Goal: Task Accomplishment & Management: Manage account settings

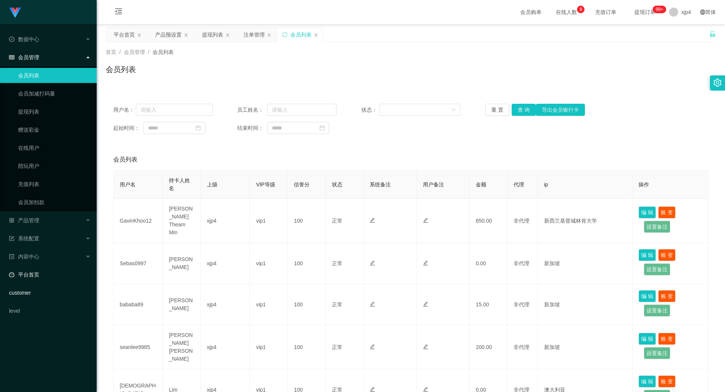
scroll to position [278, 0]
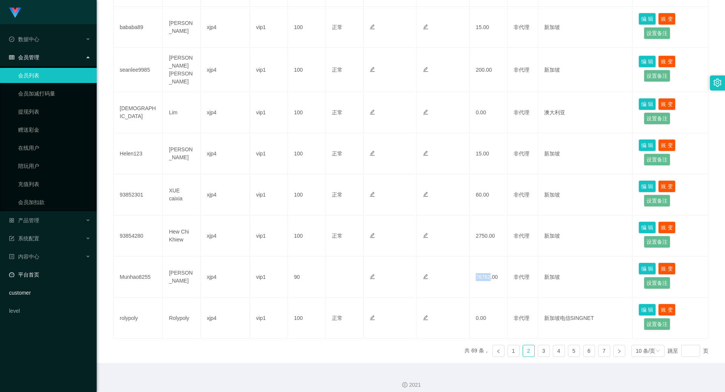
click at [50, 276] on link "平台首页" at bounding box center [50, 274] width 82 height 15
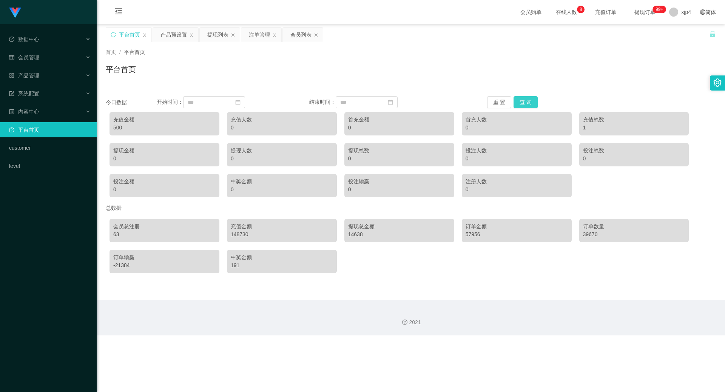
click at [530, 102] on button "查 询" at bounding box center [526, 102] width 24 height 12
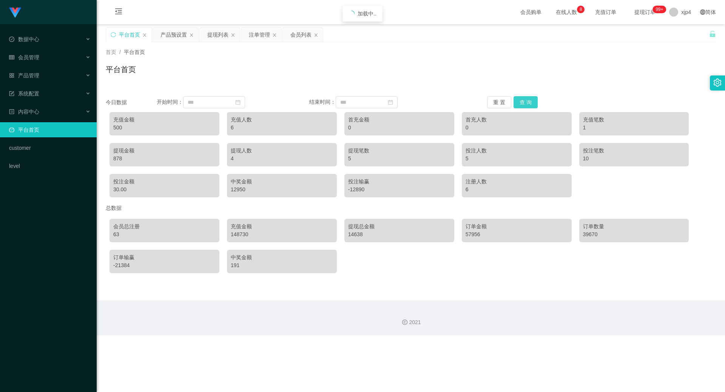
click at [530, 102] on button "查 询" at bounding box center [526, 102] width 24 height 12
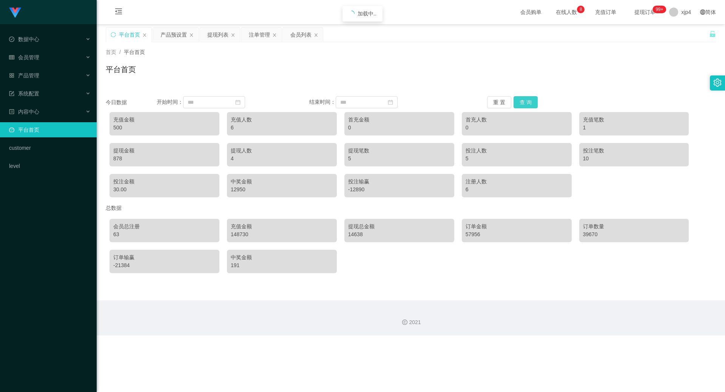
click at [530, 102] on button "查 询" at bounding box center [526, 102] width 24 height 12
click at [176, 127] on div "500" at bounding box center [164, 128] width 102 height 8
click at [36, 136] on link "平台首页" at bounding box center [50, 129] width 82 height 15
click at [39, 82] on div "产品管理" at bounding box center [48, 75] width 97 height 15
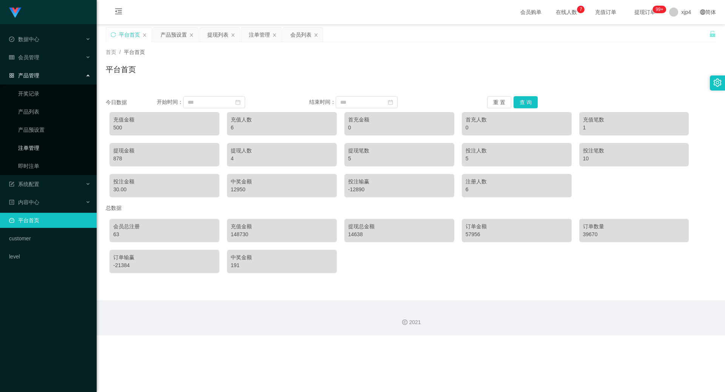
click at [37, 145] on link "注单管理" at bounding box center [54, 148] width 73 height 15
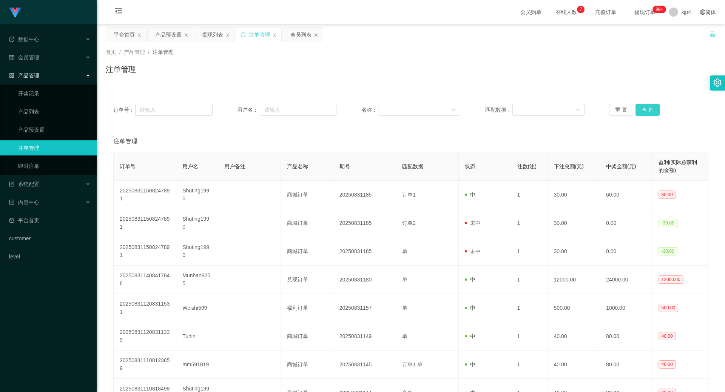
click at [640, 105] on button "查 询" at bounding box center [648, 110] width 24 height 12
click at [640, 105] on div "重 置 查 询" at bounding box center [658, 110] width 99 height 12
click at [640, 105] on button "查 询" at bounding box center [648, 110] width 24 height 12
click at [640, 105] on div "重 置 查 询" at bounding box center [658, 110] width 99 height 12
click at [640, 105] on button "查 询" at bounding box center [648, 110] width 24 height 12
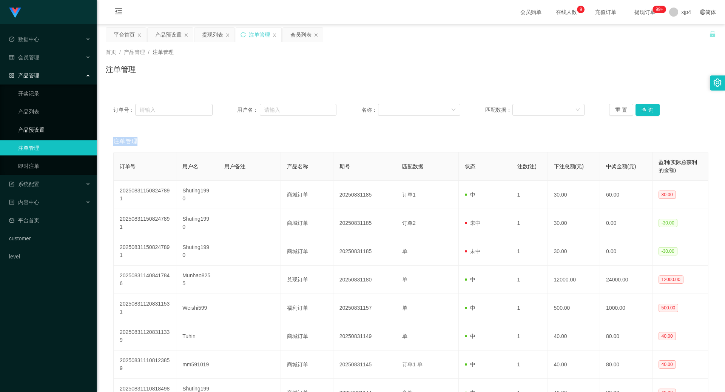
click at [68, 134] on link "产品预设置" at bounding box center [54, 129] width 73 height 15
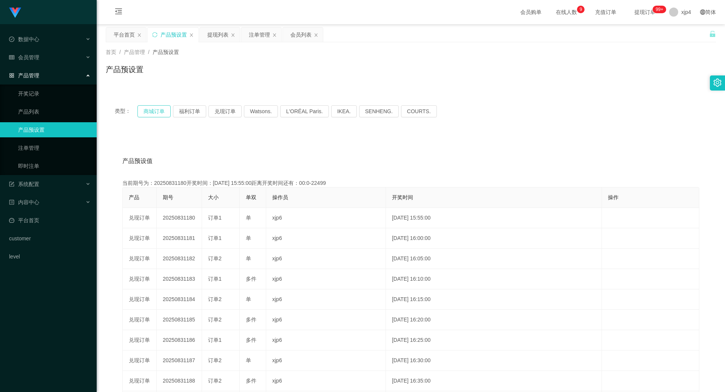
click at [164, 113] on button "商城订单" at bounding box center [154, 111] width 33 height 12
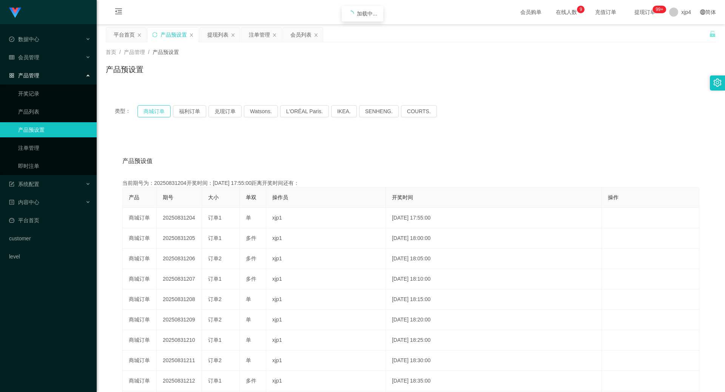
click at [164, 113] on button "商城订单" at bounding box center [154, 111] width 33 height 12
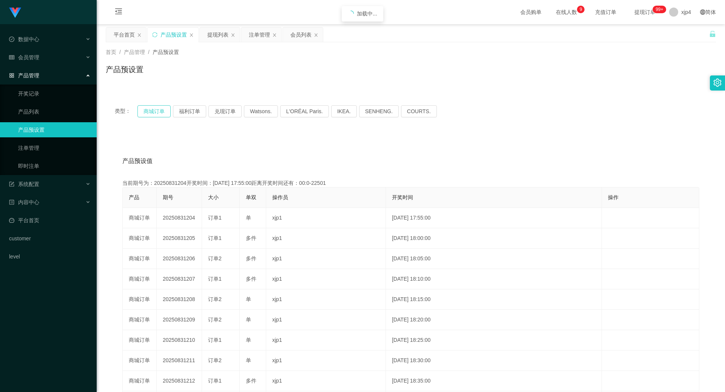
click at [164, 113] on button "商城订单" at bounding box center [154, 111] width 33 height 12
click at [40, 144] on link "注单管理" at bounding box center [54, 148] width 73 height 15
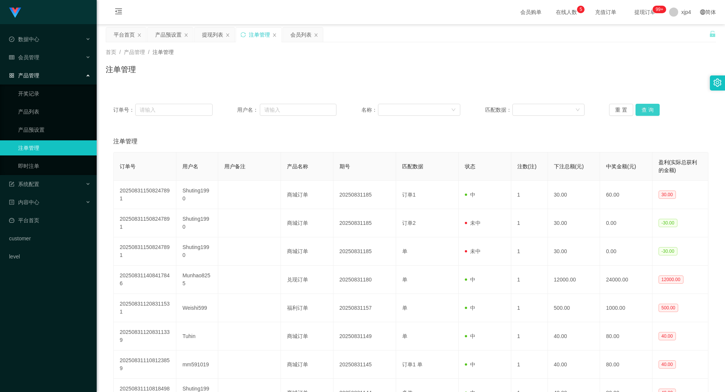
click at [644, 106] on button "查 询" at bounding box center [648, 110] width 24 height 12
click at [644, 106] on div "重 置 查 询" at bounding box center [658, 110] width 99 height 12
click at [644, 106] on button "查 询" at bounding box center [648, 110] width 24 height 12
click at [644, 106] on div "重 置 查 询" at bounding box center [658, 110] width 99 height 12
click at [644, 106] on button "查 询" at bounding box center [648, 110] width 24 height 12
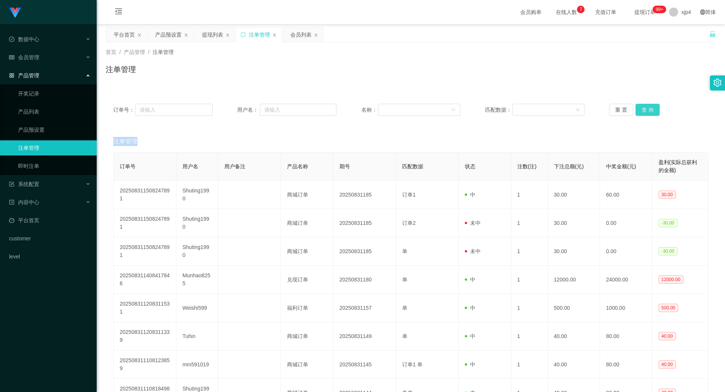
click at [644, 106] on div "重 置 查 询" at bounding box center [658, 110] width 99 height 12
click at [644, 106] on button "查 询" at bounding box center [648, 110] width 24 height 12
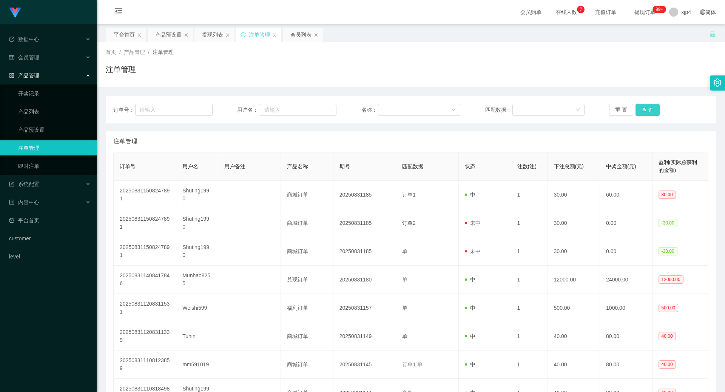
click at [640, 114] on button "查 询" at bounding box center [648, 110] width 24 height 12
click at [640, 114] on div "重 置 查 询" at bounding box center [658, 110] width 99 height 12
click at [640, 114] on button "查 询" at bounding box center [648, 110] width 24 height 12
click at [640, 114] on div "重 置 查 询" at bounding box center [658, 110] width 99 height 12
click at [42, 53] on div "会员管理" at bounding box center [48, 57] width 97 height 15
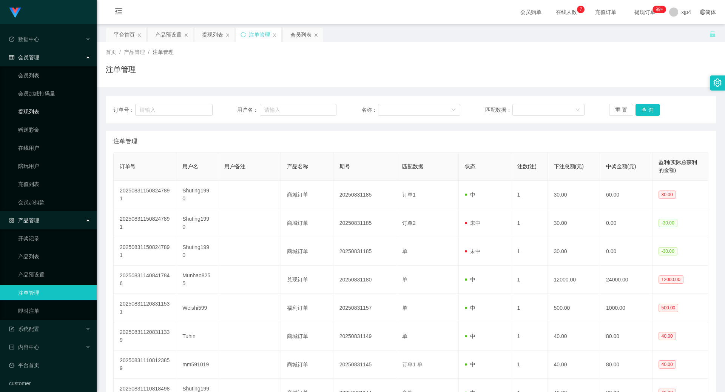
click at [32, 108] on link "提现列表" at bounding box center [54, 111] width 73 height 15
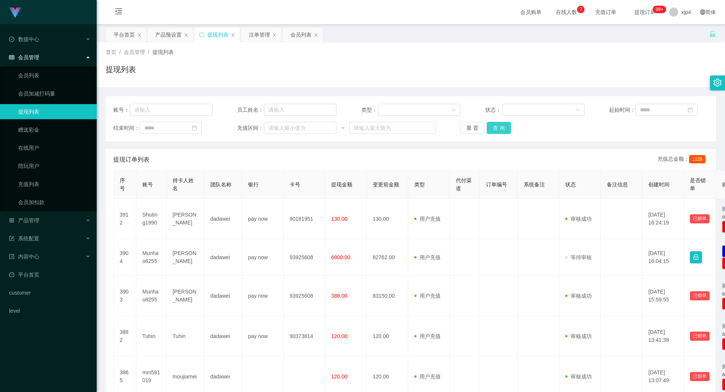
click at [500, 128] on button "查 询" at bounding box center [499, 128] width 24 height 12
click at [500, 128] on div "重 置 查 询" at bounding box center [509, 128] width 99 height 12
click at [500, 128] on button "查 询" at bounding box center [503, 128] width 32 height 12
click at [500, 128] on div "重 置 查 询" at bounding box center [509, 128] width 99 height 12
click at [39, 73] on link "会员列表" at bounding box center [54, 75] width 73 height 15
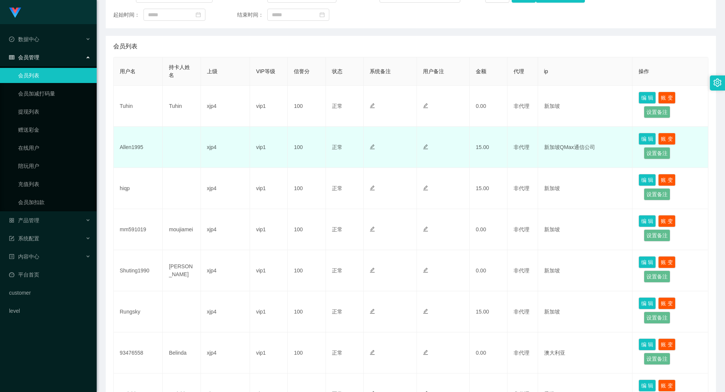
scroll to position [227, 0]
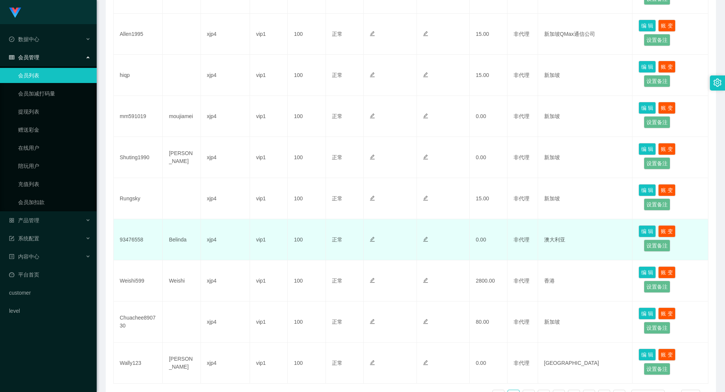
click at [130, 242] on td "93476558" at bounding box center [138, 239] width 49 height 41
copy td "93476558"
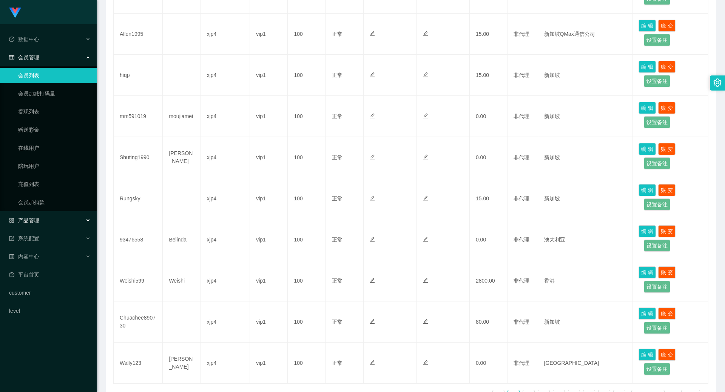
click at [37, 218] on span "产品管理" at bounding box center [24, 221] width 30 height 6
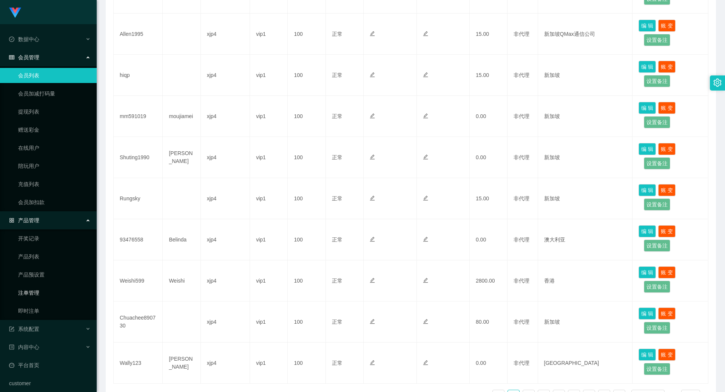
click at [37, 290] on link "注单管理" at bounding box center [54, 293] width 73 height 15
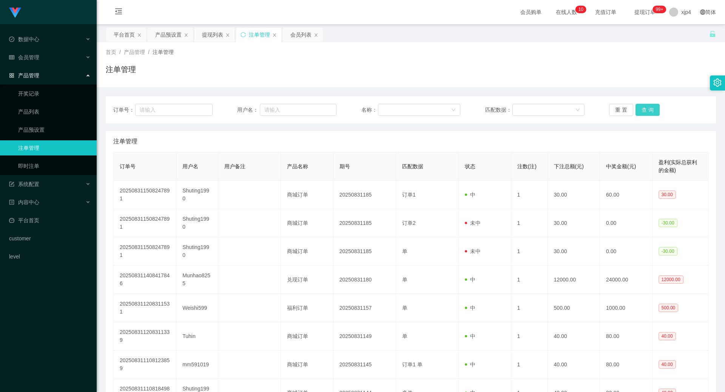
click at [646, 107] on button "查 询" at bounding box center [648, 110] width 24 height 12
click at [646, 107] on div "重 置 查 询" at bounding box center [658, 110] width 99 height 12
click at [646, 107] on button "查 询" at bounding box center [648, 110] width 24 height 12
click at [646, 107] on div "重 置 查 询" at bounding box center [658, 110] width 99 height 12
click at [646, 107] on button "查 询" at bounding box center [652, 110] width 32 height 12
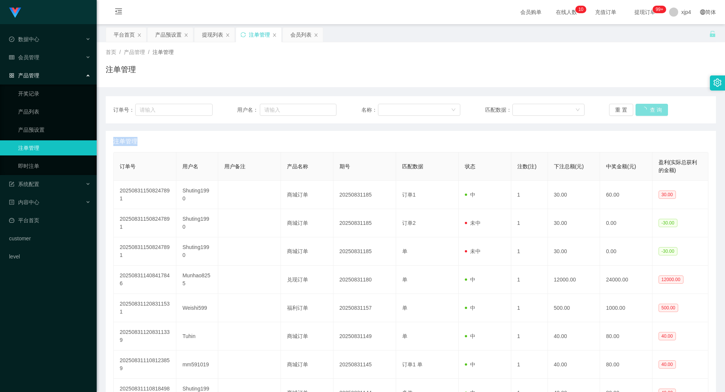
click at [646, 107] on div "重 置 查 询" at bounding box center [658, 110] width 99 height 12
click at [646, 107] on button "查 询" at bounding box center [648, 110] width 24 height 12
click at [646, 107] on div "重 置 查 询" at bounding box center [658, 110] width 99 height 12
click at [646, 107] on button "查 询" at bounding box center [648, 110] width 24 height 12
click at [646, 107] on div "重 置 查 询" at bounding box center [658, 110] width 99 height 12
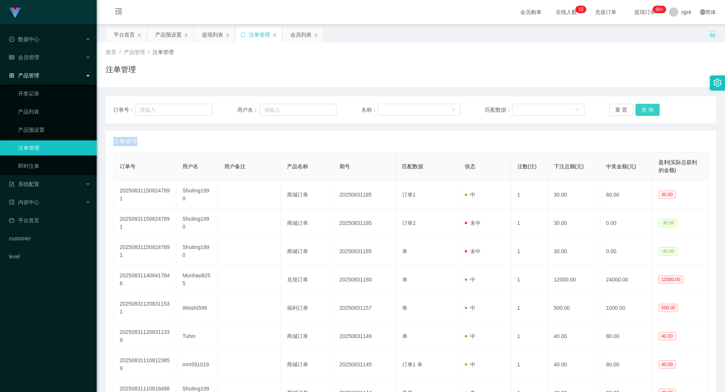
click at [646, 107] on button "查 询" at bounding box center [648, 110] width 24 height 12
click at [646, 107] on button "查 询" at bounding box center [652, 110] width 32 height 12
click at [646, 107] on div "重 置 查 询" at bounding box center [658, 110] width 99 height 12
click at [646, 107] on button "查 询" at bounding box center [648, 110] width 24 height 12
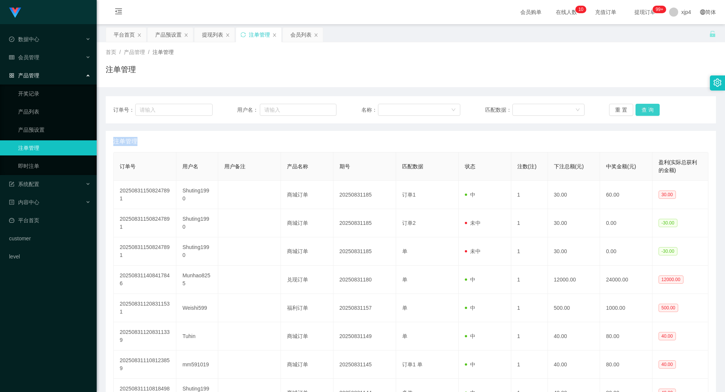
click at [646, 107] on div "重 置 查 询" at bounding box center [658, 110] width 99 height 12
click at [646, 107] on button "查 询" at bounding box center [648, 110] width 24 height 12
click at [646, 107] on div "重 置 查 询" at bounding box center [658, 110] width 99 height 12
click at [646, 107] on button "查 询" at bounding box center [648, 110] width 24 height 12
click at [646, 107] on div "重 置 查 询" at bounding box center [658, 110] width 99 height 12
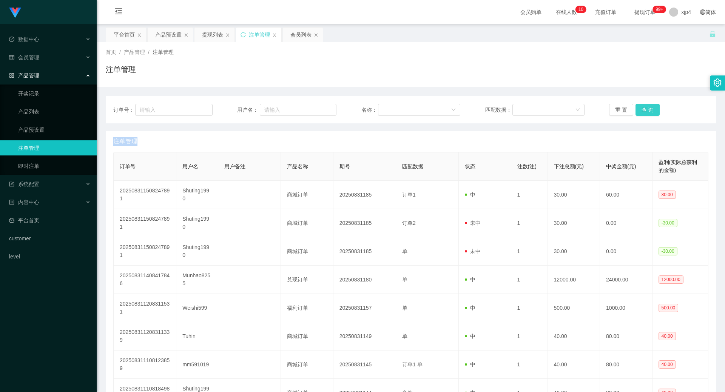
click at [646, 107] on button "查 询" at bounding box center [648, 110] width 24 height 12
click at [646, 107] on div "重 置 查 询" at bounding box center [658, 110] width 99 height 12
click at [44, 133] on link "产品预设置" at bounding box center [54, 129] width 73 height 15
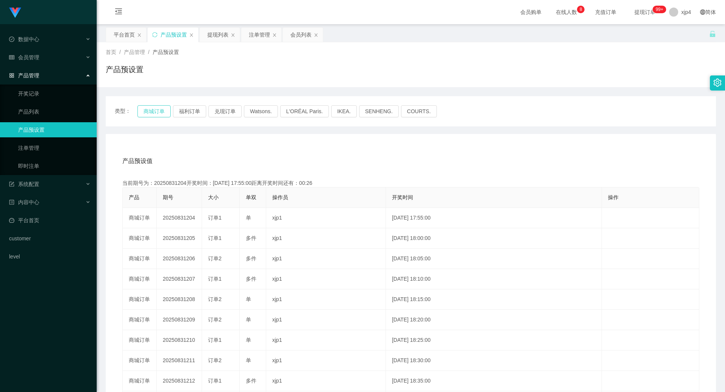
click at [159, 110] on button "商城订单" at bounding box center [154, 111] width 33 height 12
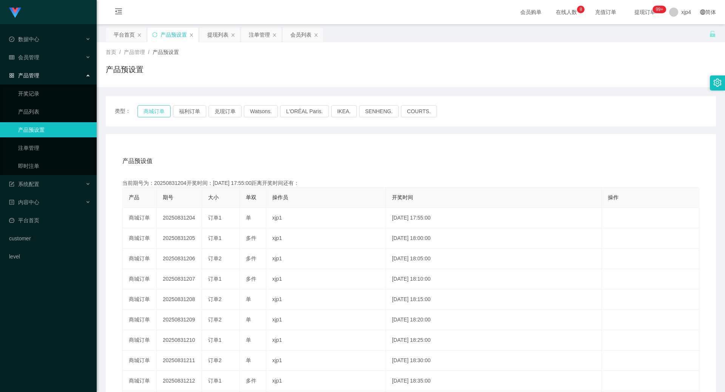
click at [159, 110] on button "商城订单" at bounding box center [154, 111] width 33 height 12
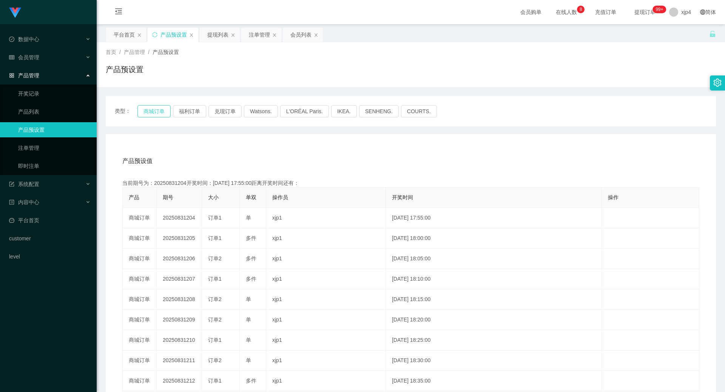
click at [159, 110] on button "商城订单" at bounding box center [154, 111] width 33 height 12
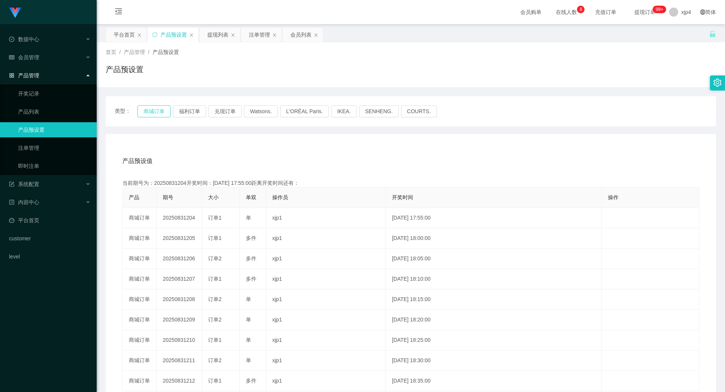
click at [159, 110] on button "商城订单" at bounding box center [154, 111] width 33 height 12
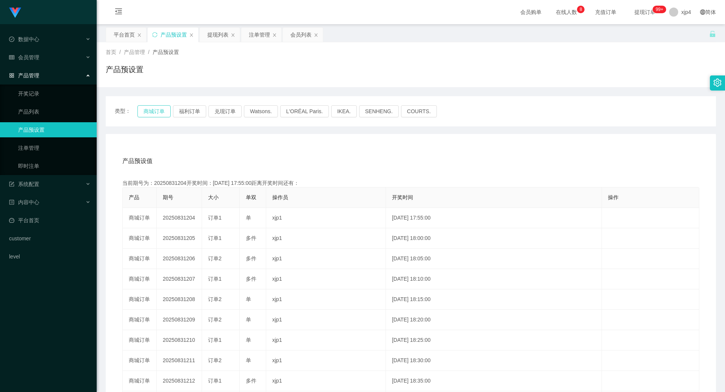
click at [159, 110] on button "商城订单" at bounding box center [154, 111] width 33 height 12
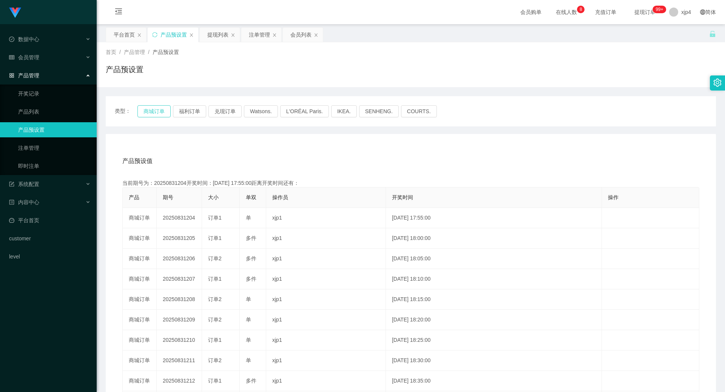
click at [159, 110] on button "商城订单" at bounding box center [154, 111] width 33 height 12
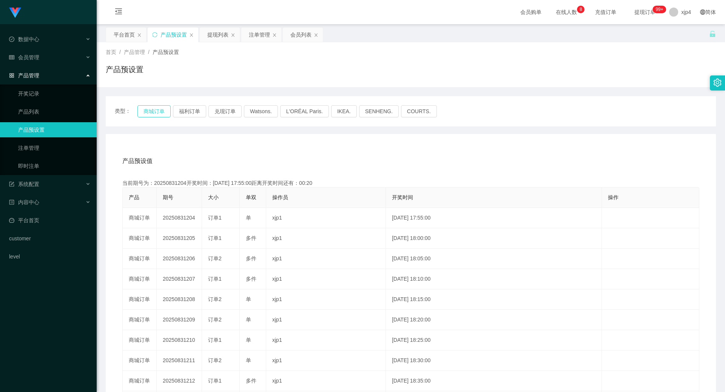
click at [159, 110] on button "商城订单" at bounding box center [154, 111] width 33 height 12
click at [42, 148] on link "注单管理" at bounding box center [54, 148] width 73 height 15
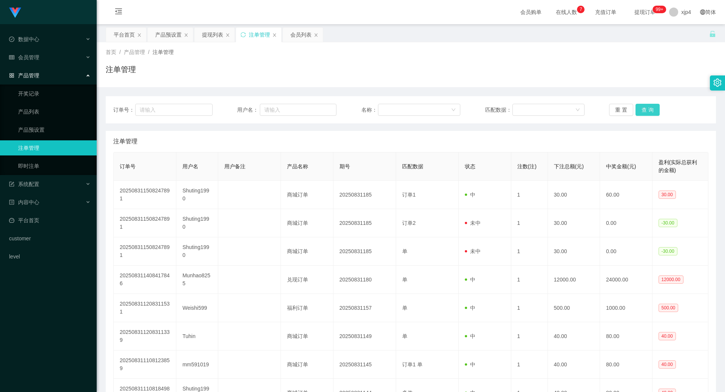
click at [646, 113] on button "查 询" at bounding box center [648, 110] width 24 height 12
click at [646, 113] on div "重 置 查 询" at bounding box center [658, 110] width 99 height 12
click at [646, 113] on button "查 询" at bounding box center [648, 110] width 24 height 12
click at [646, 113] on div "重 置 查 询" at bounding box center [658, 110] width 99 height 12
click at [646, 113] on button "查 询" at bounding box center [648, 110] width 24 height 12
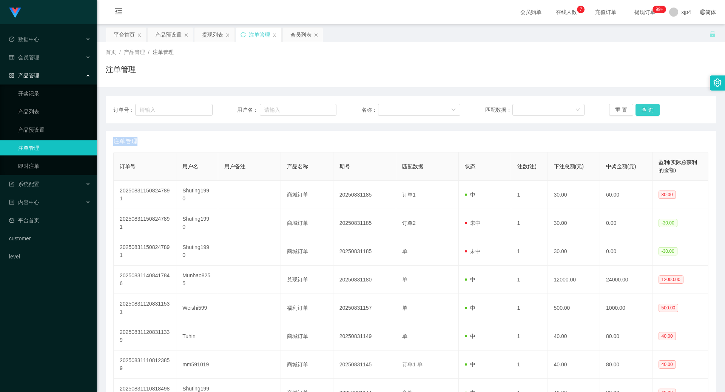
click at [646, 113] on div "重 置 查 询" at bounding box center [658, 110] width 99 height 12
click at [646, 113] on button "查 询" at bounding box center [648, 110] width 24 height 12
click at [646, 113] on div "重 置 查 询" at bounding box center [658, 110] width 99 height 12
click at [643, 108] on button "查 询" at bounding box center [648, 110] width 24 height 12
click at [643, 108] on div "重 置 查 询" at bounding box center [658, 110] width 99 height 12
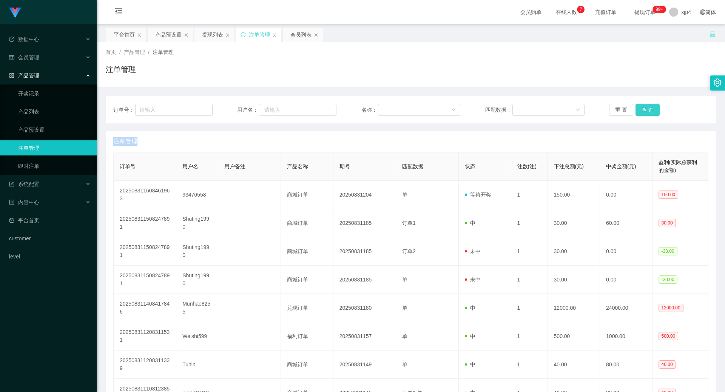
click at [643, 108] on button "查 询" at bounding box center [648, 110] width 24 height 12
click at [643, 108] on div "重 置 查 询" at bounding box center [658, 110] width 99 height 12
click at [643, 108] on button "查 询" at bounding box center [648, 110] width 24 height 12
click at [643, 108] on div "重 置 查 询" at bounding box center [658, 110] width 99 height 12
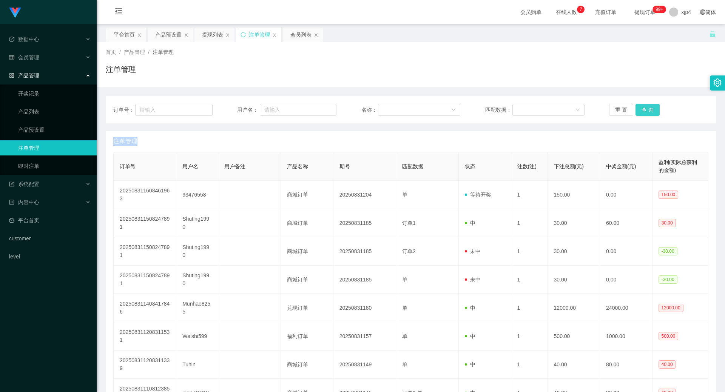
click at [643, 108] on button "查 询" at bounding box center [648, 110] width 24 height 12
click at [643, 108] on div "重 置 查 询" at bounding box center [658, 110] width 99 height 12
click at [643, 108] on button "查 询" at bounding box center [648, 110] width 24 height 12
click at [643, 108] on div "重 置 查 询" at bounding box center [658, 110] width 99 height 12
click at [643, 108] on button "查 询" at bounding box center [648, 110] width 24 height 12
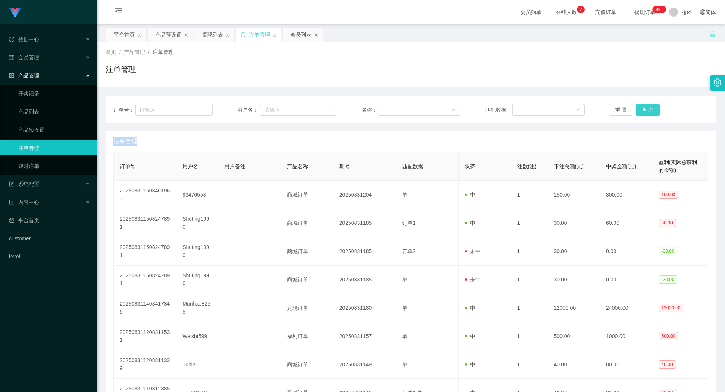
click at [643, 108] on button "查 询" at bounding box center [648, 110] width 24 height 12
click at [643, 108] on div "重 置 查 询" at bounding box center [658, 110] width 99 height 12
click at [643, 108] on button "查 询" at bounding box center [648, 110] width 24 height 12
click at [643, 108] on div "重 置 查 询" at bounding box center [658, 110] width 99 height 12
click at [643, 108] on button "查 询" at bounding box center [648, 110] width 24 height 12
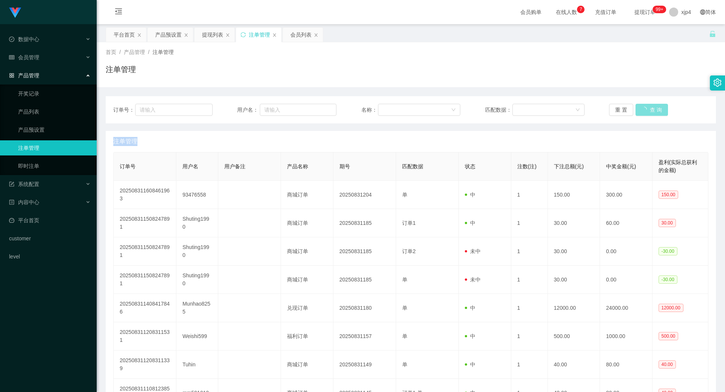
click at [643, 108] on div "重 置 查 询" at bounding box center [658, 110] width 99 height 12
click at [40, 61] on div "会员管理" at bounding box center [48, 57] width 97 height 15
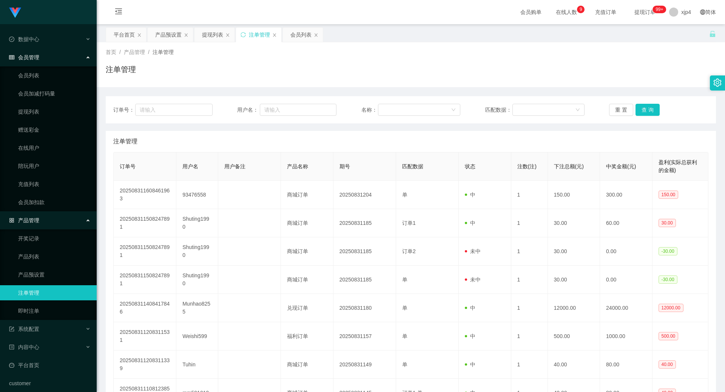
click at [41, 103] on ul "会员列表 会员加减打码量 提现列表 赠送彩金 在线用户 陪玩用户 充值列表 会员加扣款" at bounding box center [48, 138] width 97 height 145
click at [38, 107] on link "提现列表" at bounding box center [54, 111] width 73 height 15
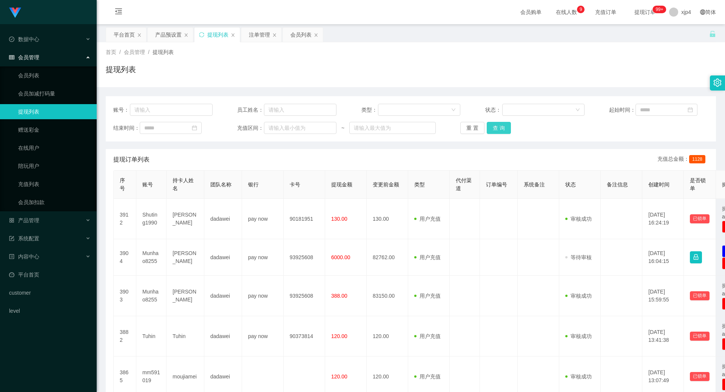
click at [499, 129] on button "查 询" at bounding box center [499, 128] width 24 height 12
click at [499, 129] on div "重 置 查 询" at bounding box center [509, 128] width 99 height 12
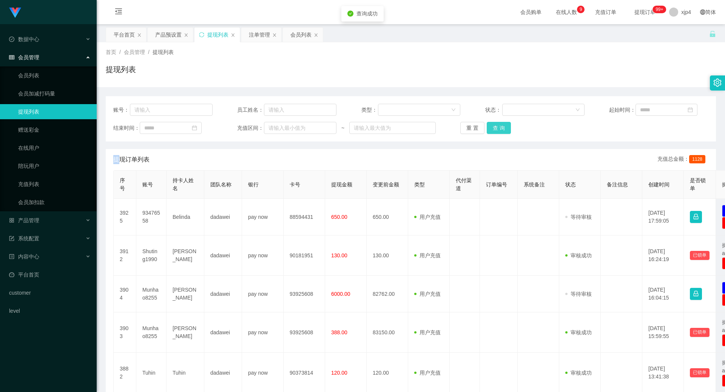
click at [499, 129] on button "查 询" at bounding box center [499, 128] width 24 height 12
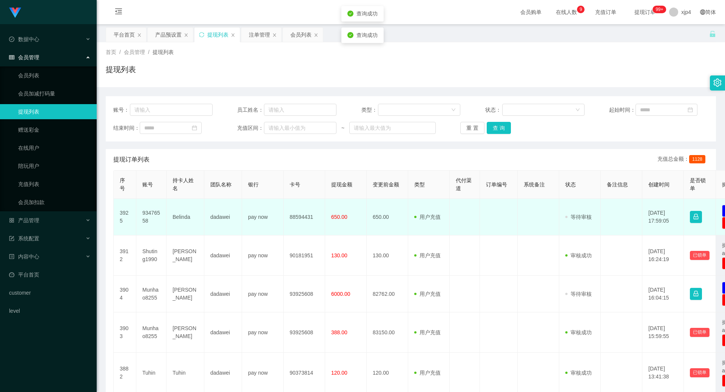
click at [155, 216] on td "93476558" at bounding box center [151, 217] width 30 height 37
copy td "93476558"
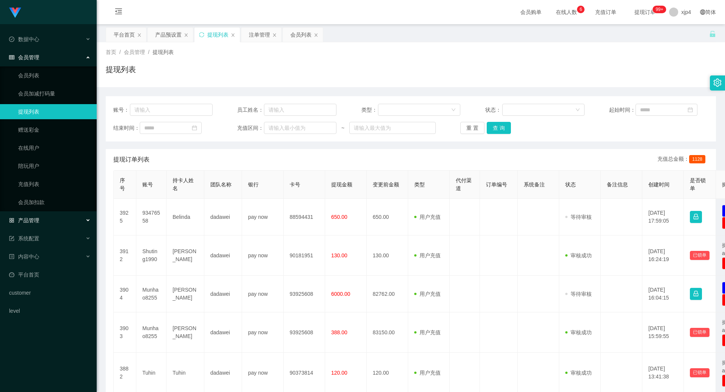
click at [44, 219] on div "产品管理" at bounding box center [48, 220] width 97 height 15
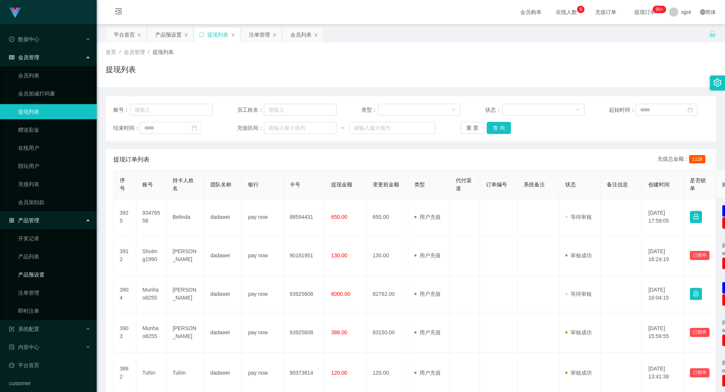
click at [47, 276] on link "产品预设置" at bounding box center [54, 274] width 73 height 15
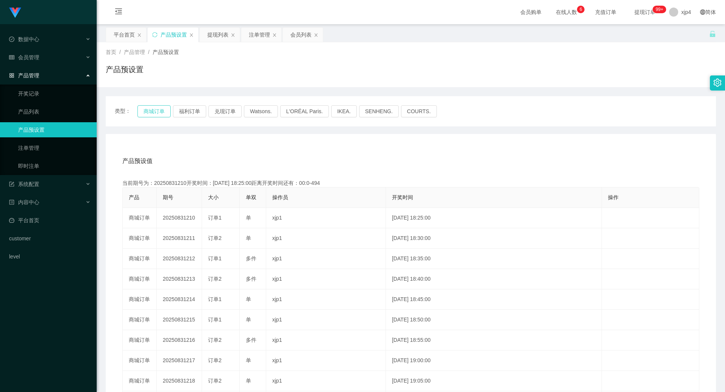
click at [155, 112] on button "商城订单" at bounding box center [154, 111] width 33 height 12
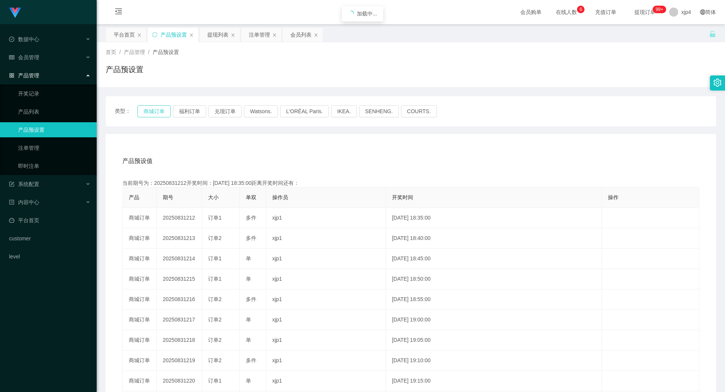
click at [155, 112] on button "商城订单" at bounding box center [154, 111] width 33 height 12
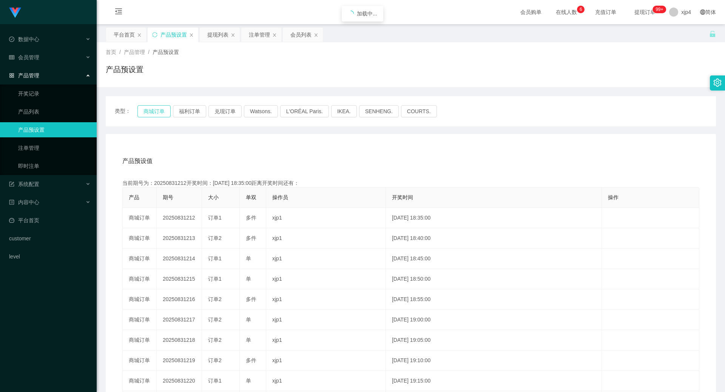
click at [155, 112] on button "商城订单" at bounding box center [154, 111] width 33 height 12
click at [231, 110] on button "兑现订单" at bounding box center [225, 111] width 33 height 12
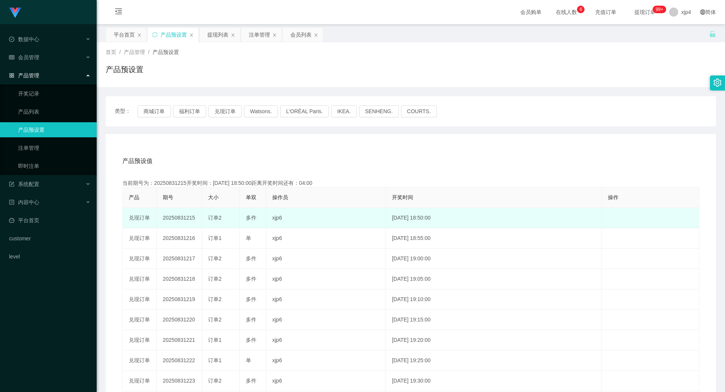
drag, startPoint x: 186, startPoint y: 218, endPoint x: 197, endPoint y: 219, distance: 10.6
click at [197, 219] on td "20250831215" at bounding box center [179, 218] width 45 height 20
copy td "215"
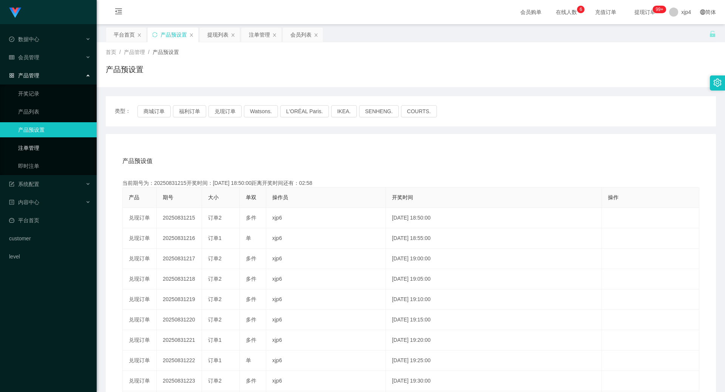
click at [38, 153] on link "注单管理" at bounding box center [54, 148] width 73 height 15
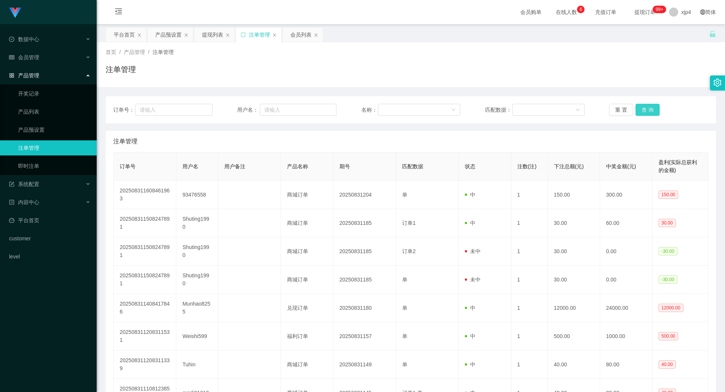
click at [636, 110] on button "查 询" at bounding box center [648, 110] width 24 height 12
click at [636, 110] on button "查 询" at bounding box center [652, 110] width 32 height 12
click at [636, 110] on div "重 置 查 询" at bounding box center [658, 110] width 99 height 12
click at [636, 110] on button "查 询" at bounding box center [648, 110] width 24 height 12
click at [636, 110] on div "重 置 查 询" at bounding box center [658, 110] width 99 height 12
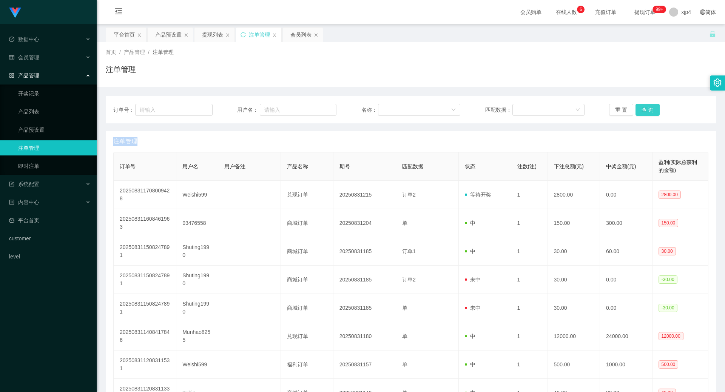
click at [636, 110] on button "查 询" at bounding box center [648, 110] width 24 height 12
click at [636, 110] on div "重 置 查 询" at bounding box center [658, 110] width 99 height 12
click at [636, 110] on button "查 询" at bounding box center [648, 110] width 24 height 12
click at [636, 110] on div "重 置 查 询" at bounding box center [658, 110] width 99 height 12
click at [636, 110] on button "查 询" at bounding box center [648, 110] width 24 height 12
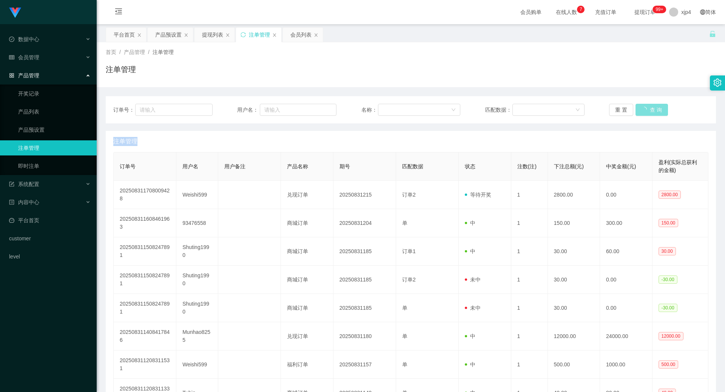
click at [636, 110] on div "重 置 查 询" at bounding box center [658, 110] width 99 height 12
click at [636, 110] on button "查 询" at bounding box center [648, 110] width 24 height 12
click at [636, 110] on div "重 置 查 询" at bounding box center [658, 110] width 99 height 12
click at [644, 111] on button "查 询" at bounding box center [648, 110] width 24 height 12
click at [644, 111] on div "重 置 查 询" at bounding box center [658, 110] width 99 height 12
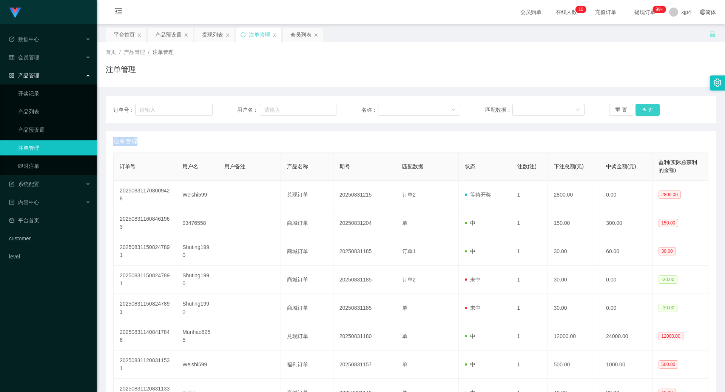
click at [644, 111] on button "查 询" at bounding box center [648, 110] width 24 height 12
click at [644, 111] on div "重 置 查 询" at bounding box center [658, 110] width 99 height 12
click at [644, 111] on button "查 询" at bounding box center [648, 110] width 24 height 12
click at [644, 111] on div "重 置 查 询" at bounding box center [658, 110] width 99 height 12
click at [644, 111] on button "查 询" at bounding box center [648, 110] width 24 height 12
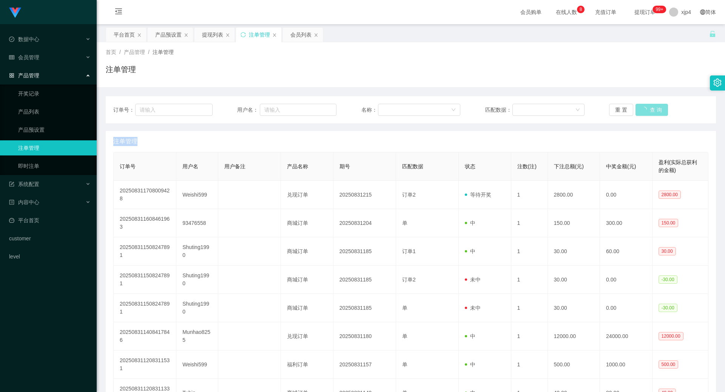
click at [644, 111] on div "重 置 查 询" at bounding box center [658, 110] width 99 height 12
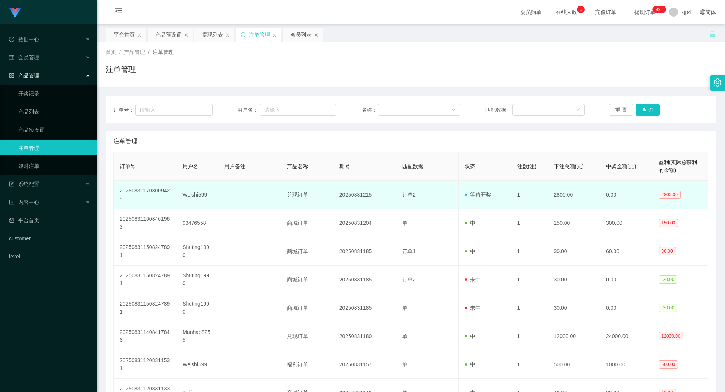
click at [193, 196] on td "Weishi599" at bounding box center [197, 195] width 42 height 28
copy td "Weishi599"
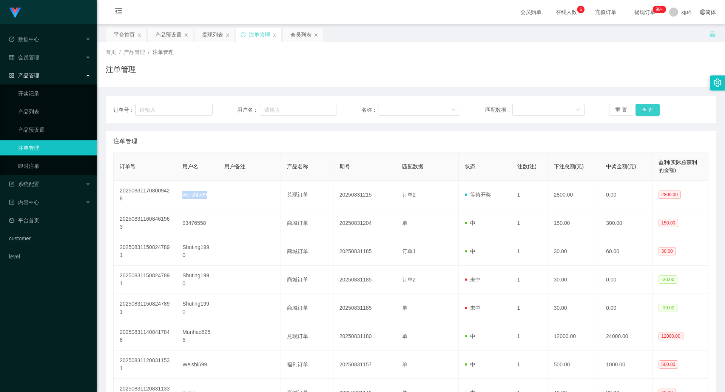
click at [648, 109] on button "查 询" at bounding box center [648, 110] width 24 height 12
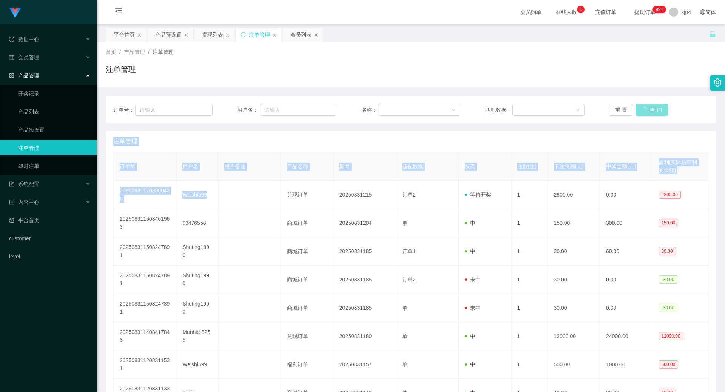
click at [648, 109] on div "重 置 查 询" at bounding box center [658, 110] width 99 height 12
click at [648, 109] on button "查 询" at bounding box center [648, 110] width 24 height 12
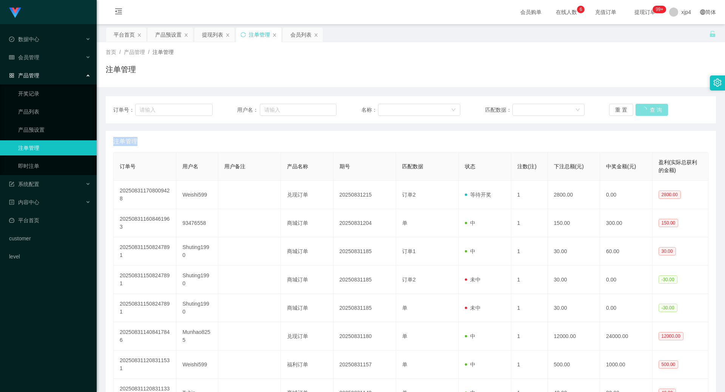
click at [648, 109] on div "重 置 查 询" at bounding box center [658, 110] width 99 height 12
click at [43, 58] on div "会员管理" at bounding box center [48, 57] width 97 height 15
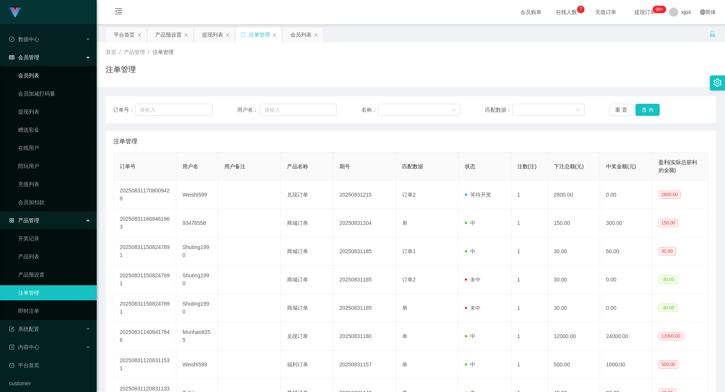
click at [39, 75] on link "会员列表" at bounding box center [54, 75] width 73 height 15
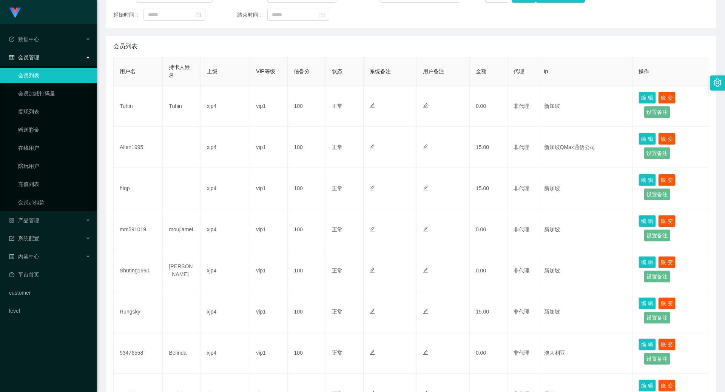
scroll to position [38, 0]
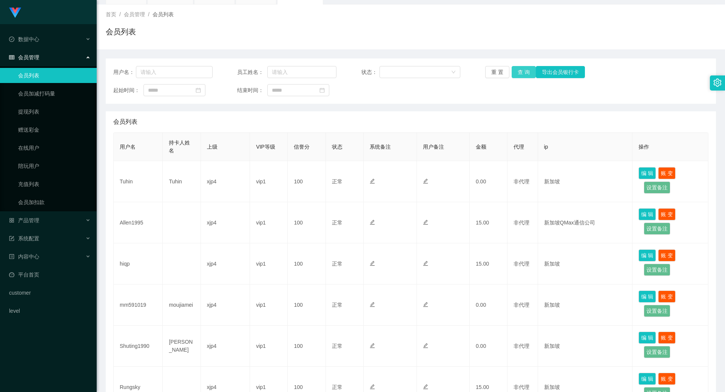
click at [526, 69] on button "查 询" at bounding box center [524, 72] width 24 height 12
click at [526, 69] on div "重 置 查 询 导出会员银行卡" at bounding box center [534, 72] width 99 height 12
click at [526, 69] on button "查 询" at bounding box center [524, 72] width 24 height 12
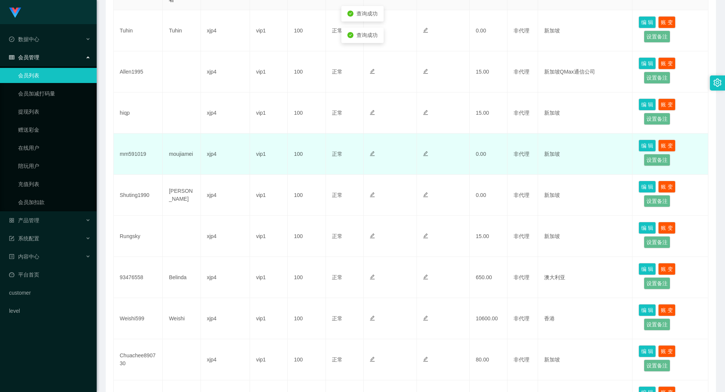
scroll to position [227, 0]
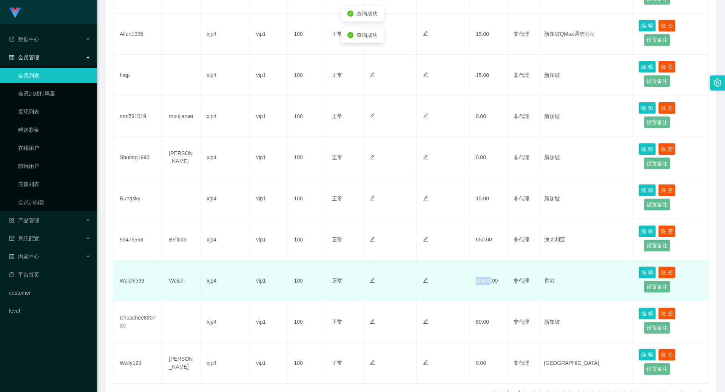
drag, startPoint x: 476, startPoint y: 279, endPoint x: 490, endPoint y: 280, distance: 13.6
click at [490, 280] on td "10600.00" at bounding box center [489, 281] width 38 height 41
copy td "10600"
